Goal: Find specific page/section: Find specific page/section

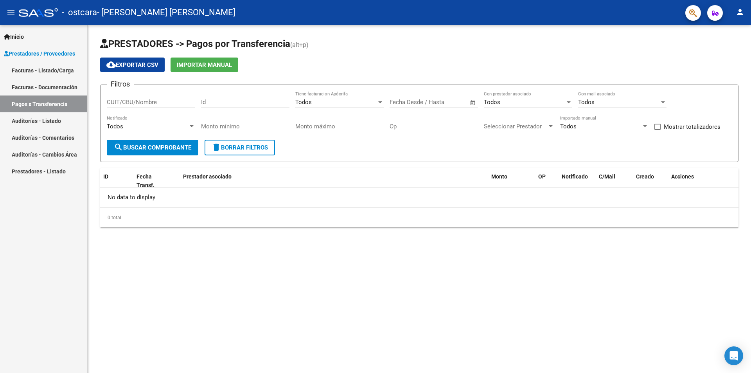
click at [74, 74] on link "Facturas - Listado/Carga" at bounding box center [43, 70] width 87 height 17
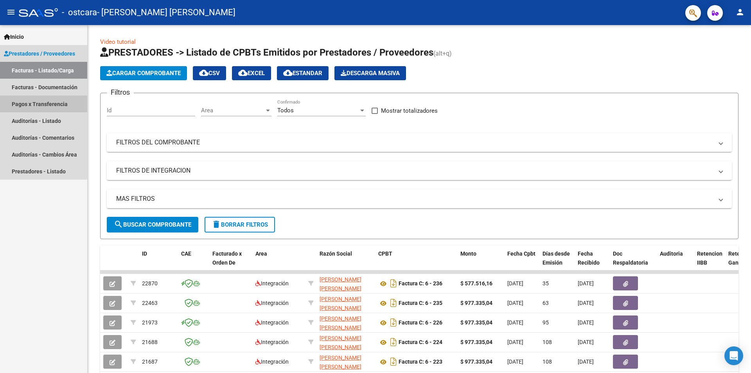
click at [36, 103] on link "Pagos x Transferencia" at bounding box center [43, 103] width 87 height 17
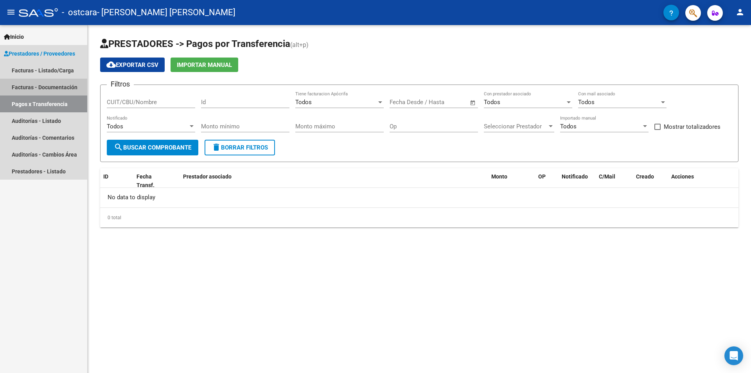
click at [52, 90] on link "Facturas - Documentación" at bounding box center [43, 87] width 87 height 17
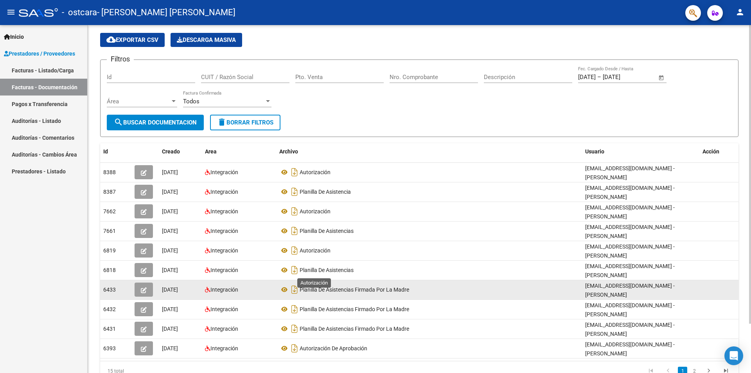
scroll to position [57, 0]
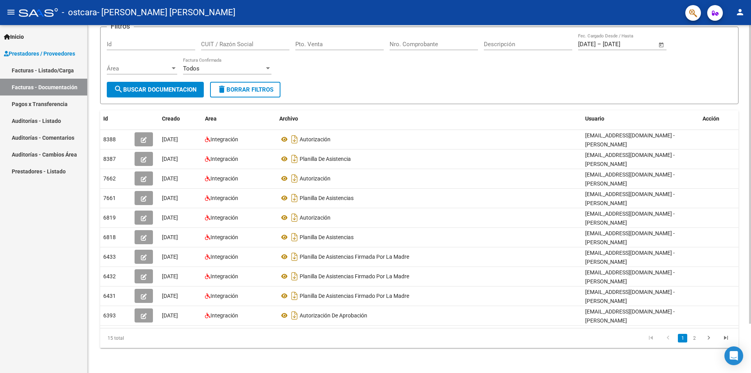
click at [348, 85] on form "Filtros Id CUIT / Razón Social Pto. Venta Nro. Comprobante Descripción [DATE] […" at bounding box center [419, 65] width 638 height 77
click at [358, 64] on div "Filtros Id CUIT / Razón Social Pto. Venta Nro. Comprobante Descripción [DATE] […" at bounding box center [419, 57] width 625 height 48
click at [316, 92] on form "Filtros Id CUIT / Razón Social Pto. Venta Nro. Comprobante Descripción [DATE] […" at bounding box center [419, 65] width 638 height 77
